Goal: Task Accomplishment & Management: Manage account settings

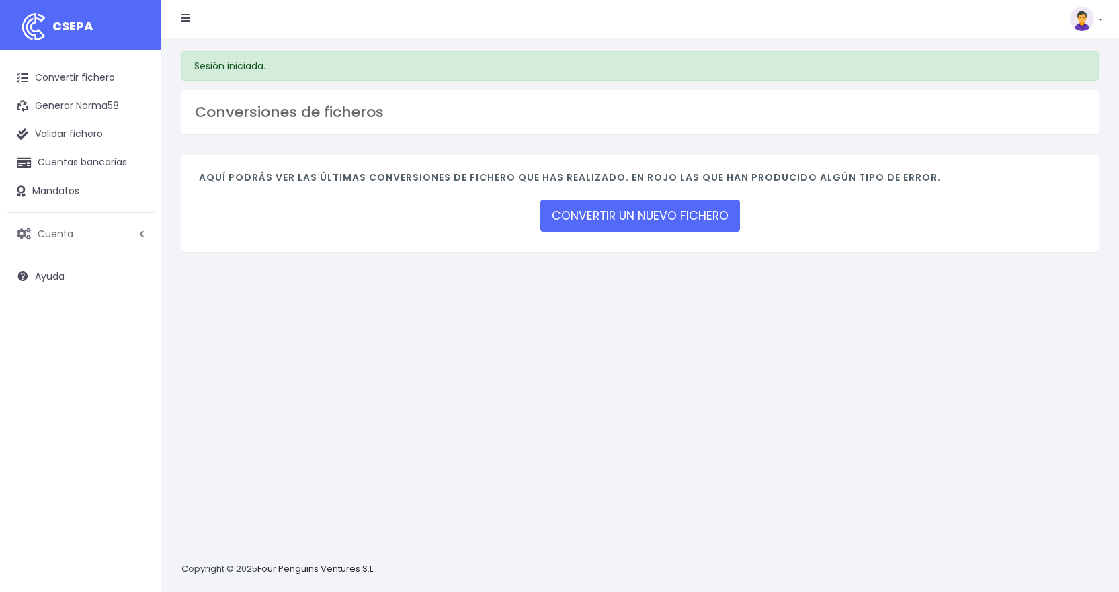
click at [53, 234] on span "Cuenta" at bounding box center [56, 233] width 36 height 13
click at [56, 310] on link "Facturación" at bounding box center [88, 315] width 133 height 24
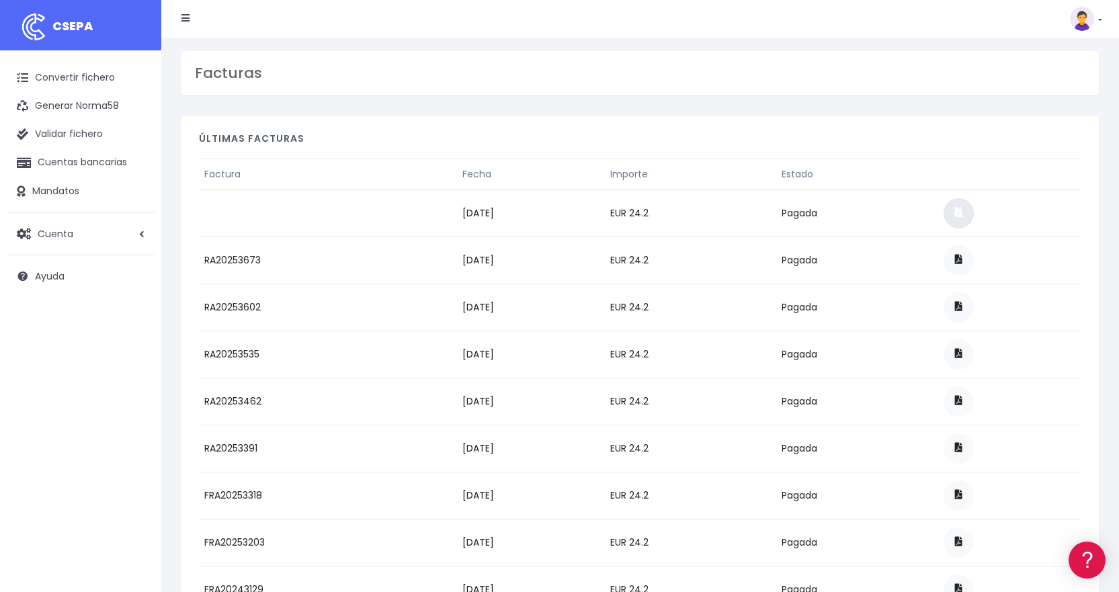
click at [963, 209] on span at bounding box center [958, 212] width 7 height 9
click at [963, 211] on span at bounding box center [958, 212] width 7 height 9
